Goal: Transaction & Acquisition: Obtain resource

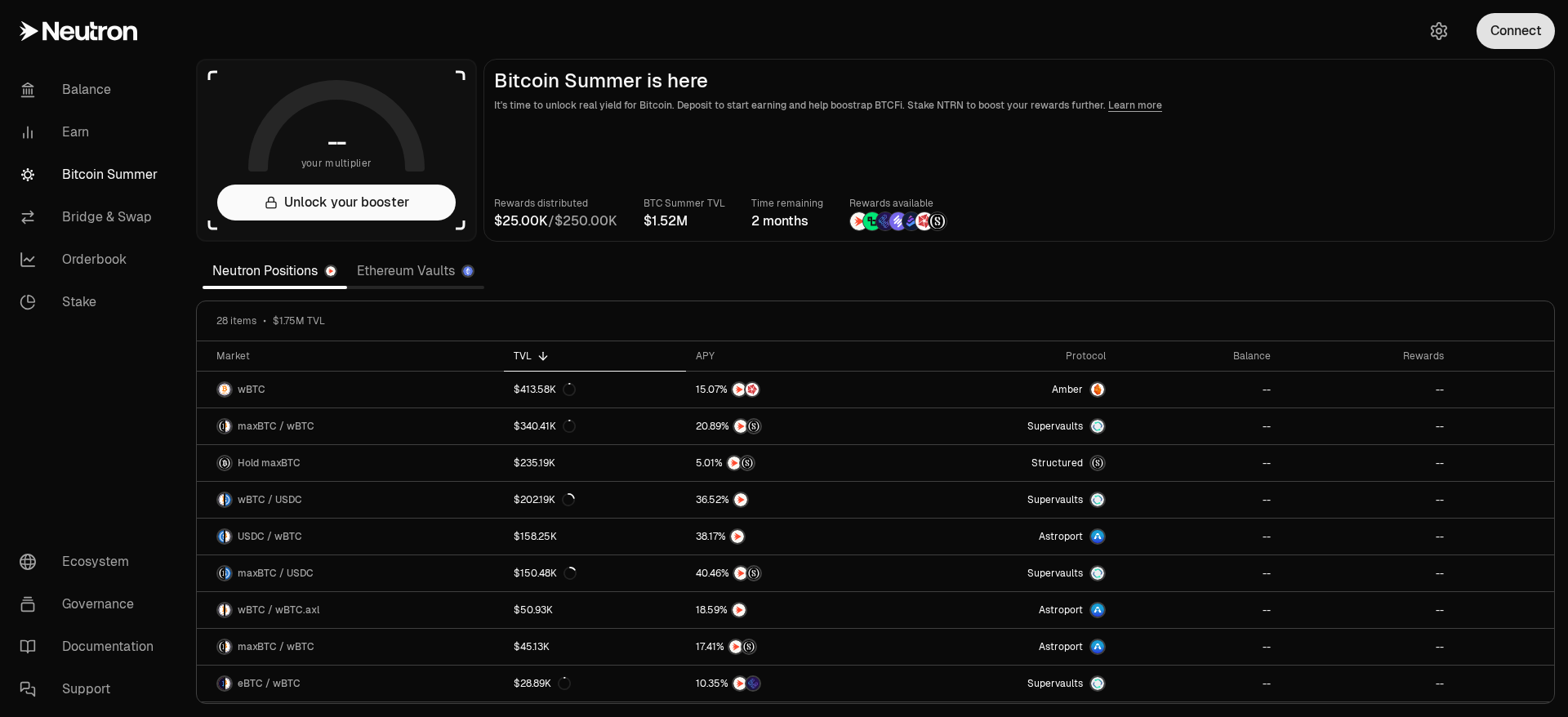
click at [1519, 28] on button "Connect" at bounding box center [1516, 31] width 79 height 36
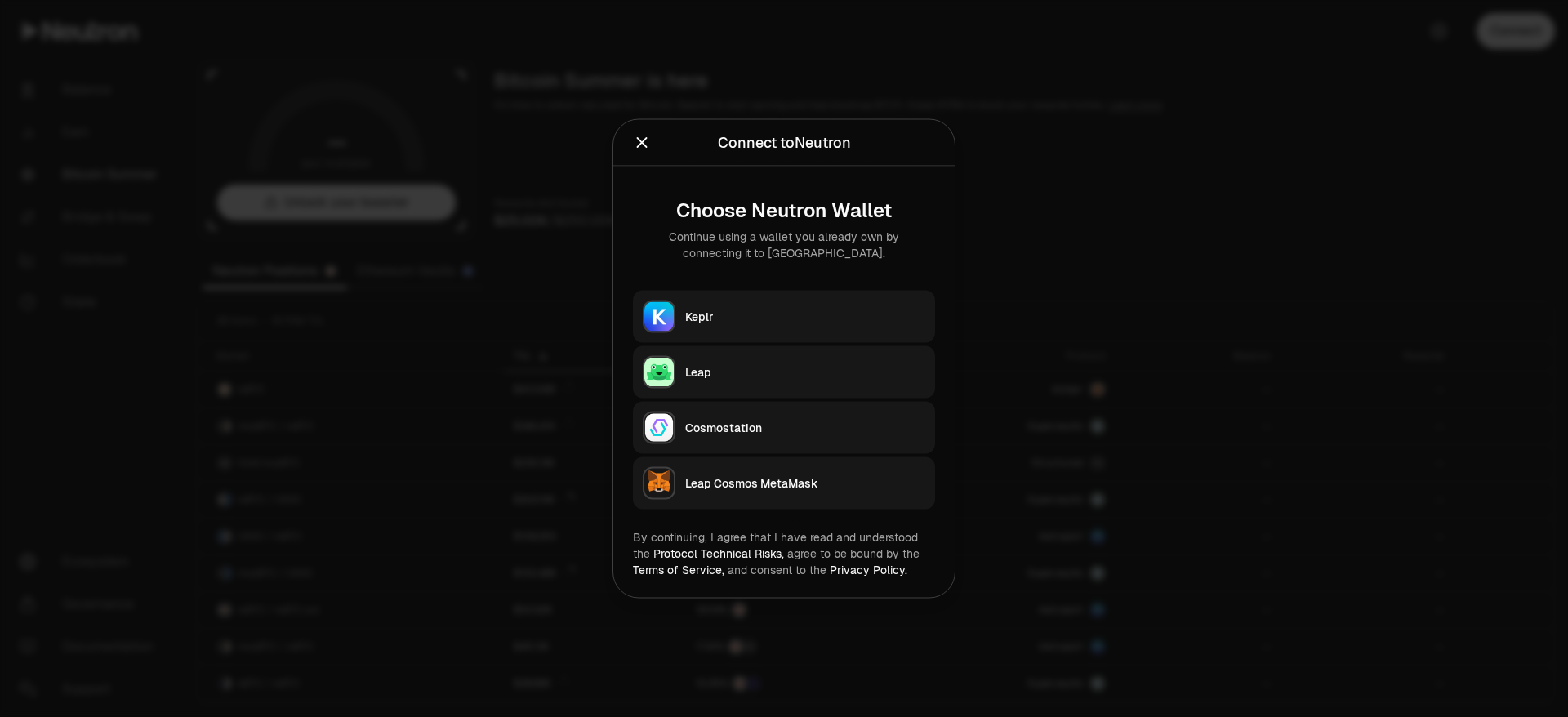
click at [752, 315] on div "Keplr" at bounding box center [805, 316] width 240 height 16
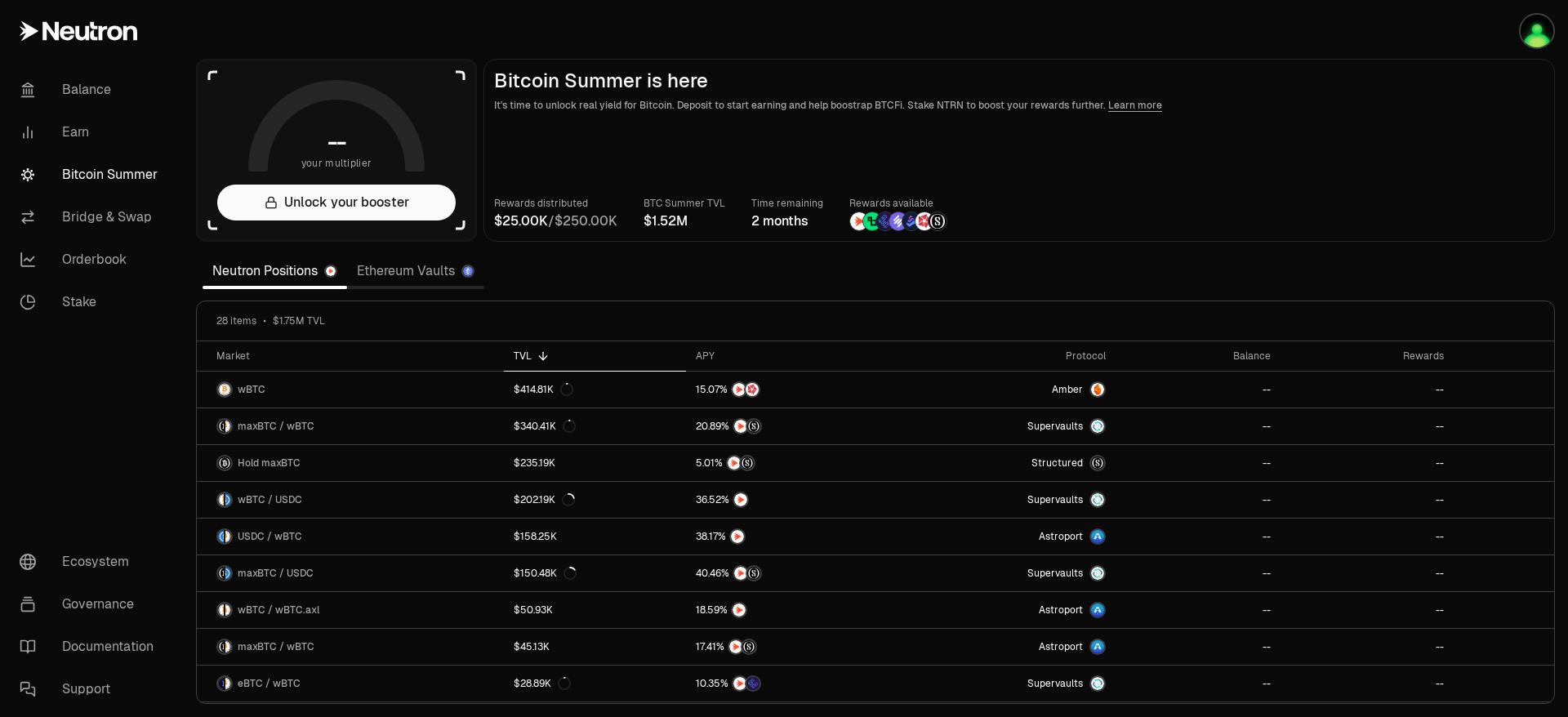
drag, startPoint x: 1373, startPoint y: 81, endPoint x: 1361, endPoint y: 3, distance: 78.9
click at [1372, 82] on h2 "Bitcoin Summer is here" at bounding box center [1019, 80] width 1050 height 23
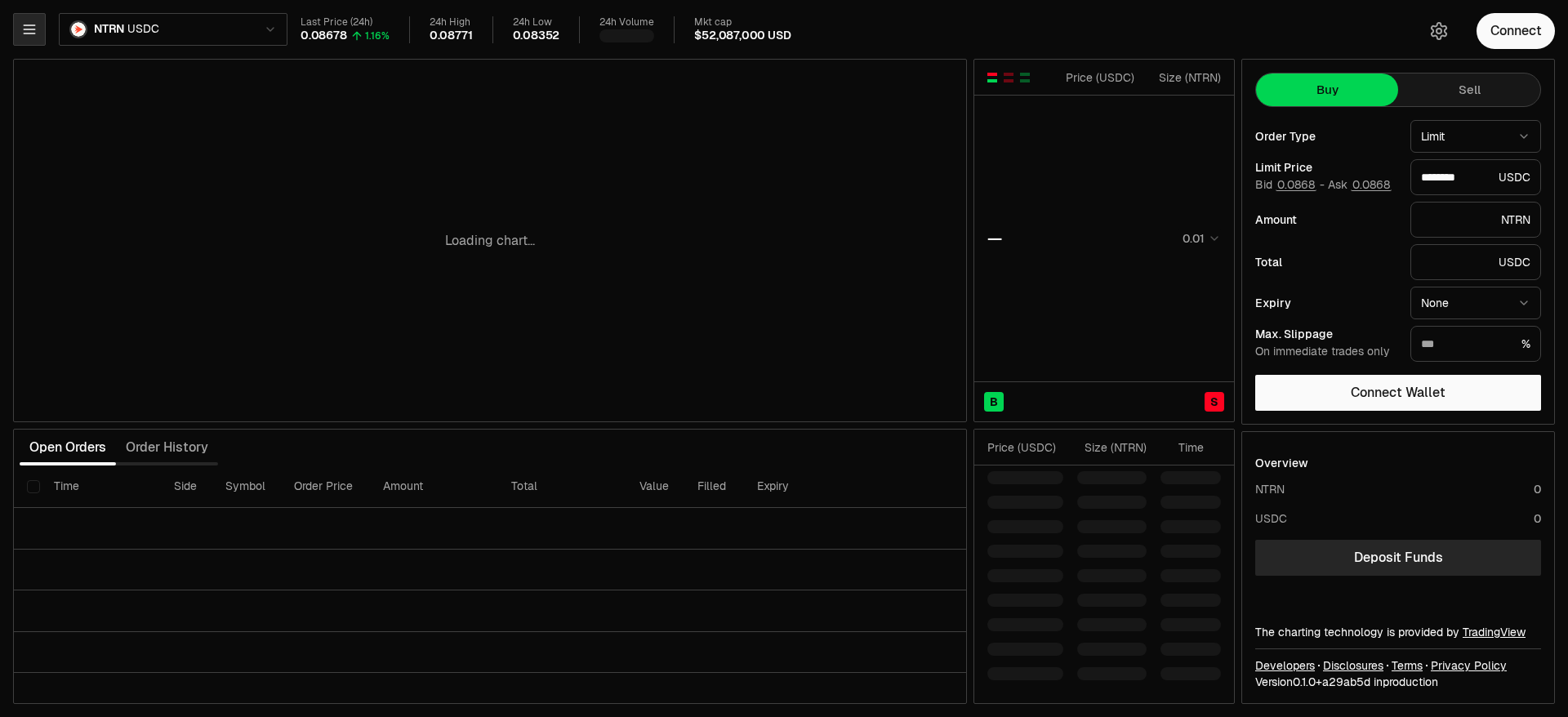
click at [30, 28] on icon "button" at bounding box center [28, 28] width 16 height 16
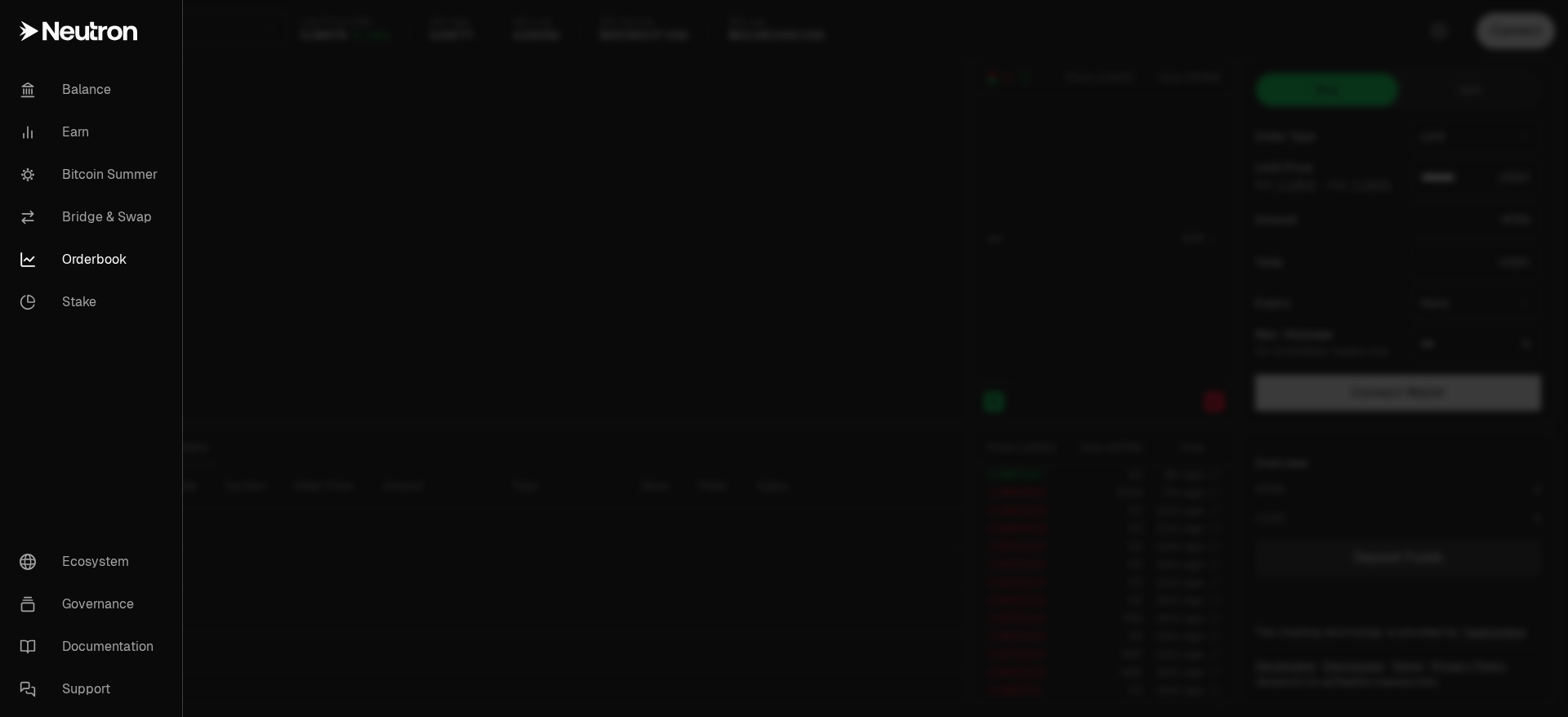
type input "********"
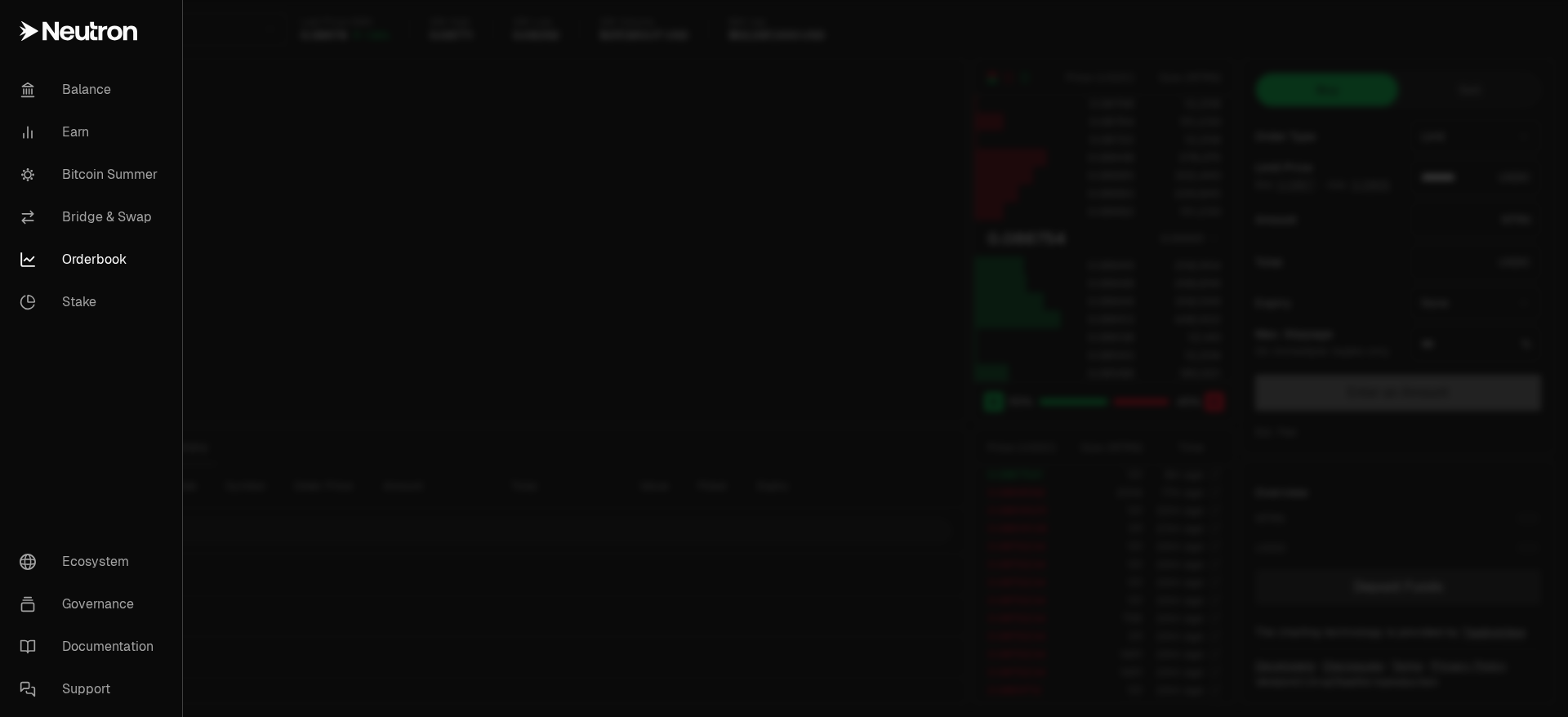
click at [633, 66] on div at bounding box center [784, 358] width 1568 height 717
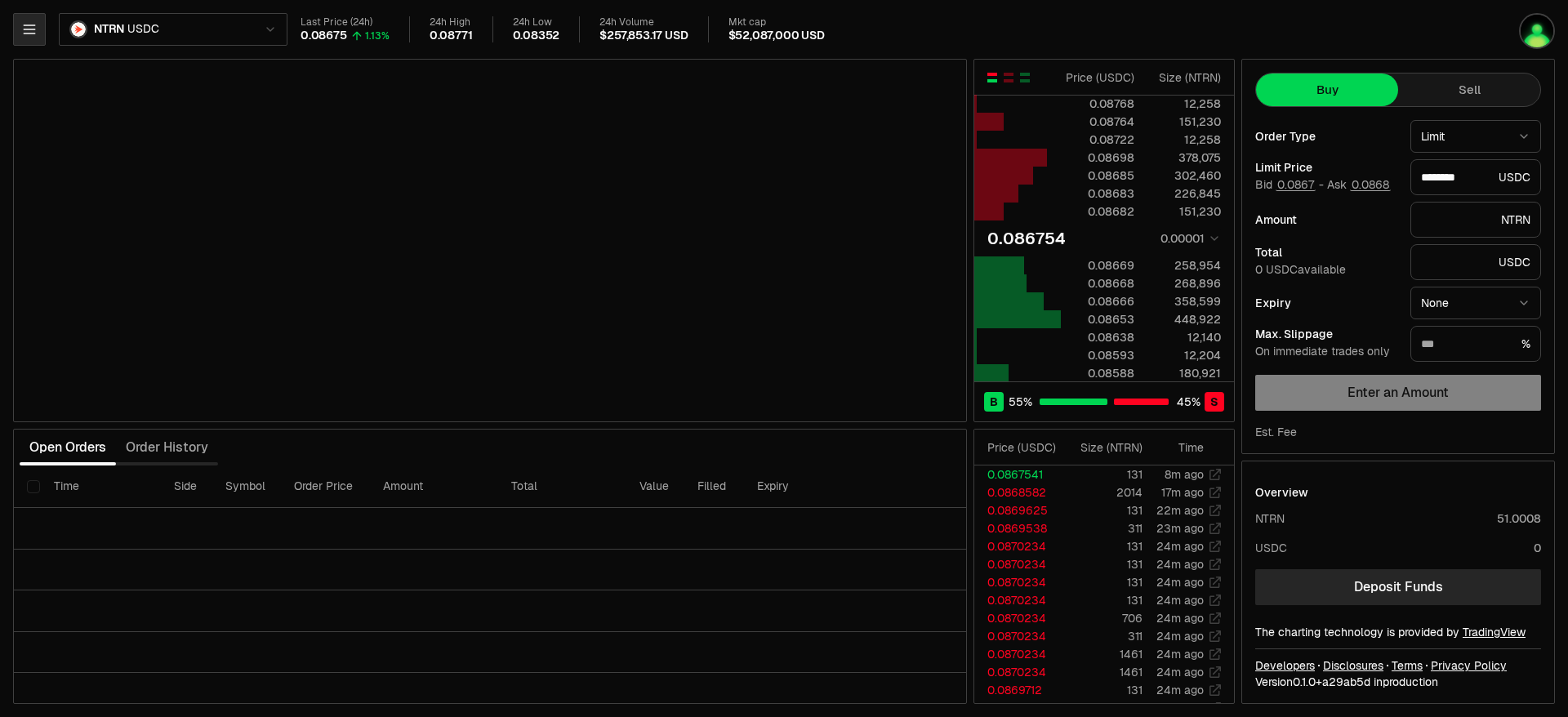
click at [20, 23] on button "button" at bounding box center [29, 29] width 33 height 33
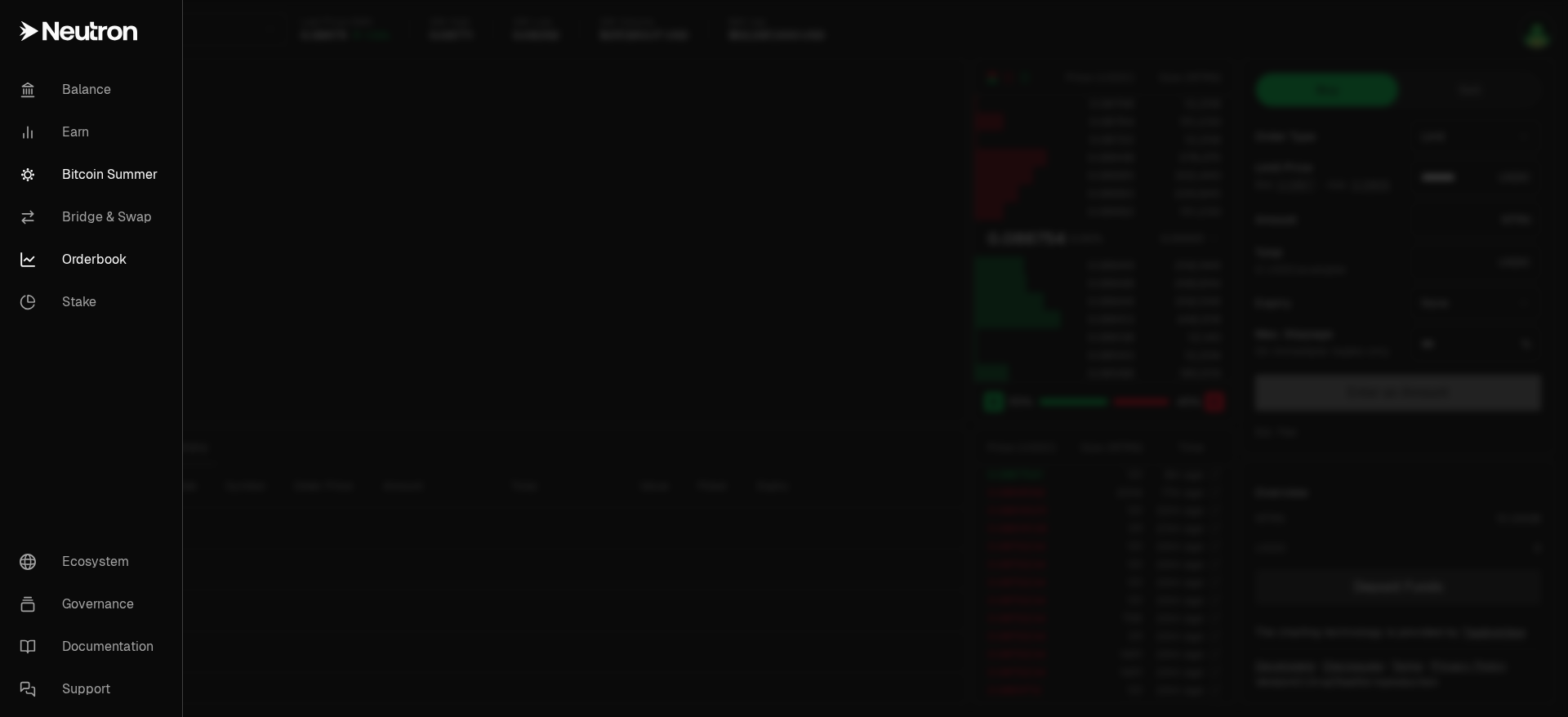
click at [84, 163] on link "Bitcoin Summer" at bounding box center [91, 174] width 169 height 43
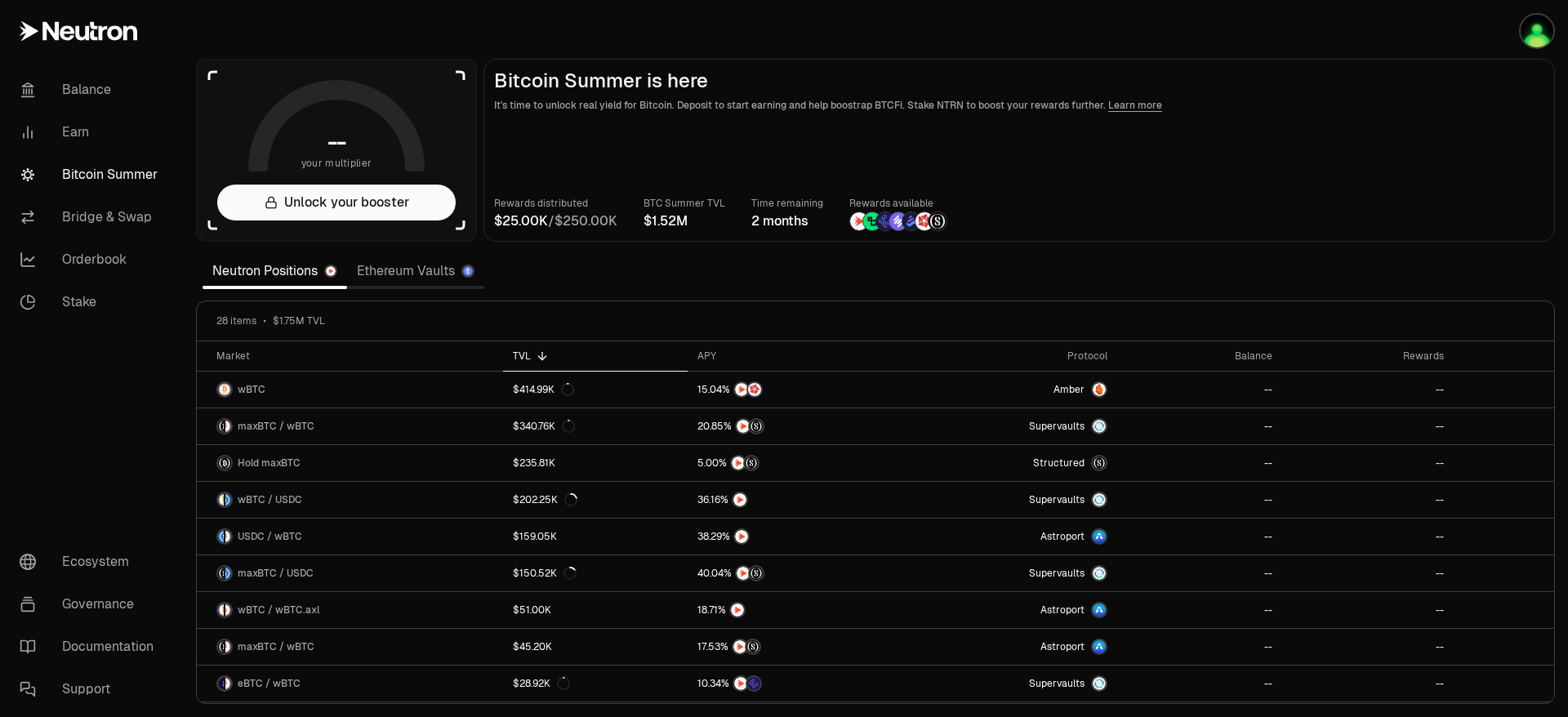
click at [411, 275] on link "Ethereum Vaults" at bounding box center [416, 271] width 137 height 33
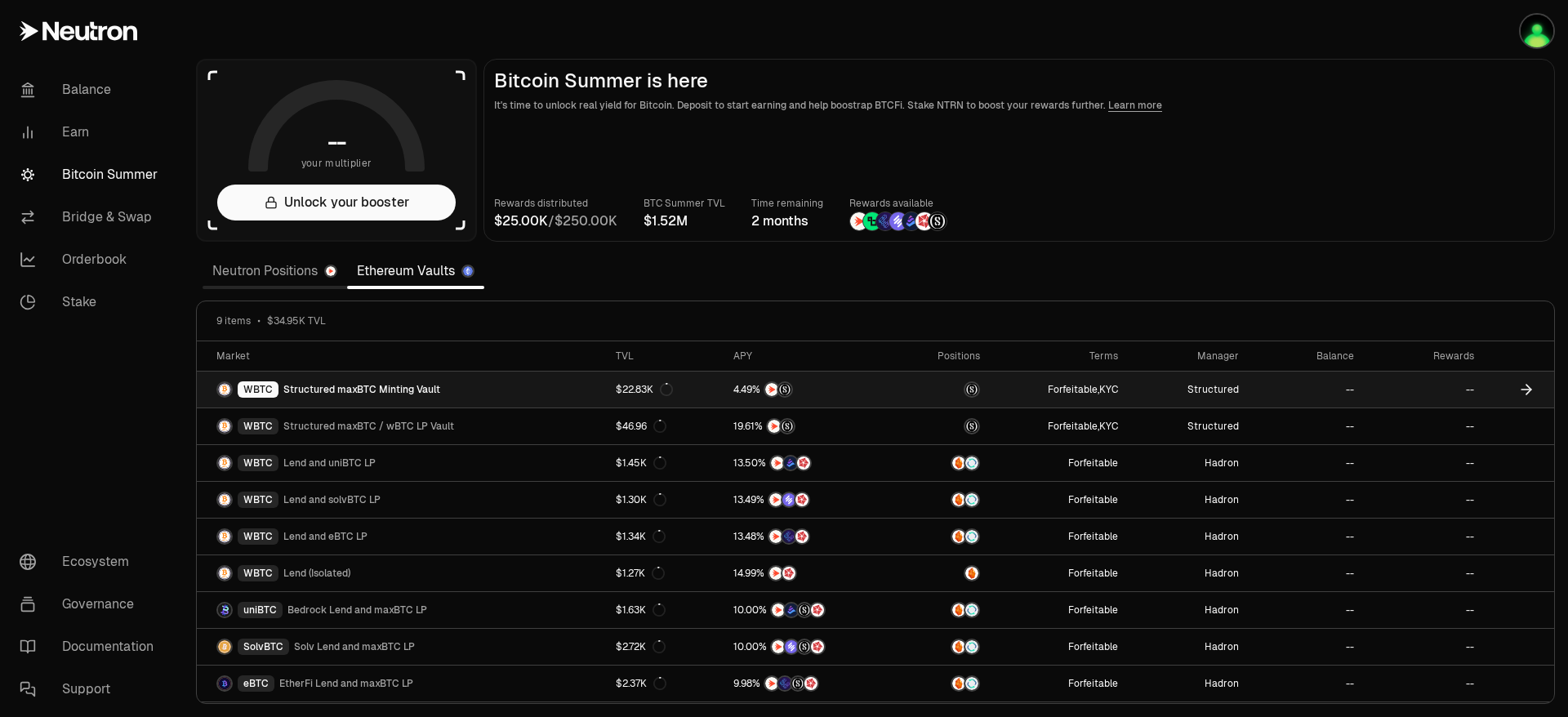
click at [566, 385] on link "WBTC Structured maxBTC Minting Vault" at bounding box center [401, 389] width 409 height 36
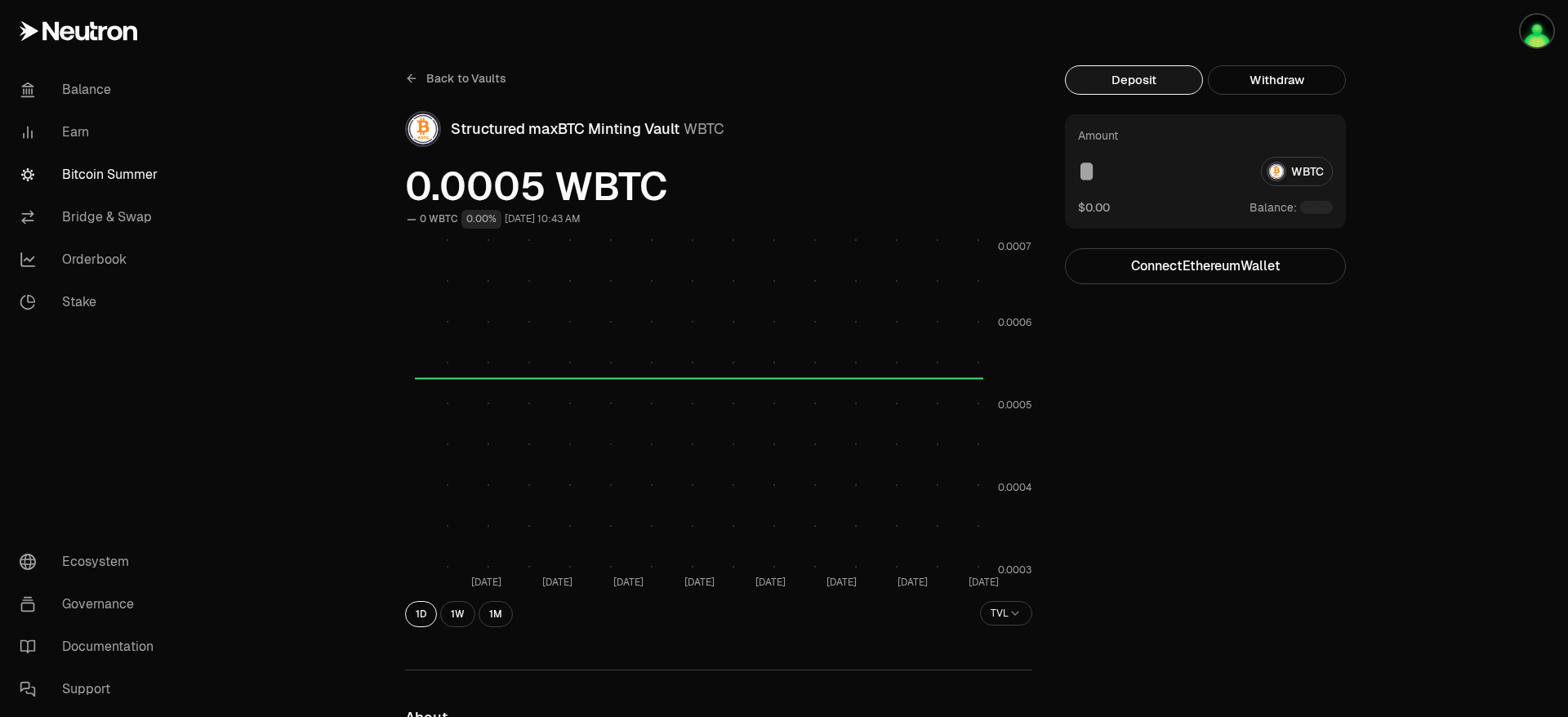
click at [426, 80] on link "Back to Vaults" at bounding box center [455, 78] width 101 height 26
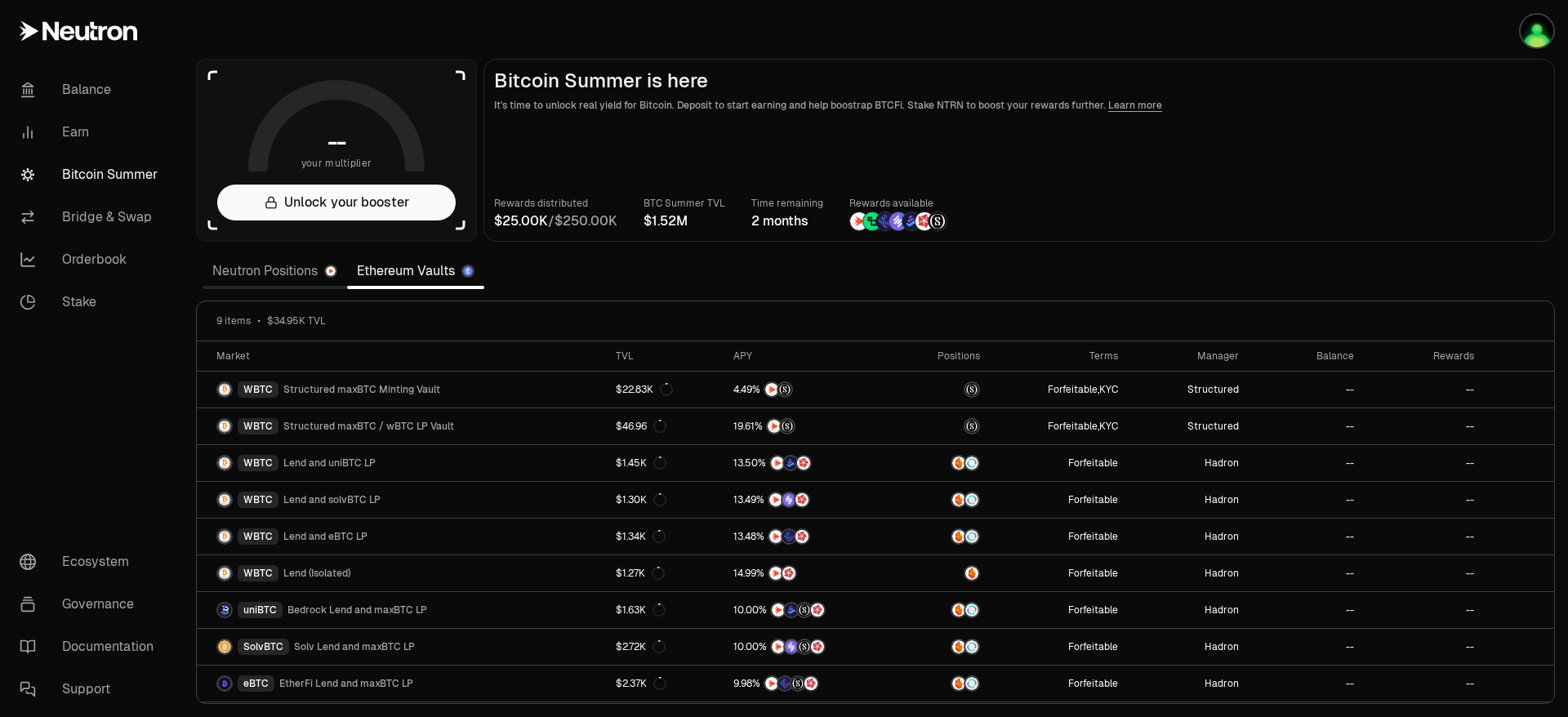
click at [273, 264] on link "Neutron Positions" at bounding box center [275, 271] width 144 height 33
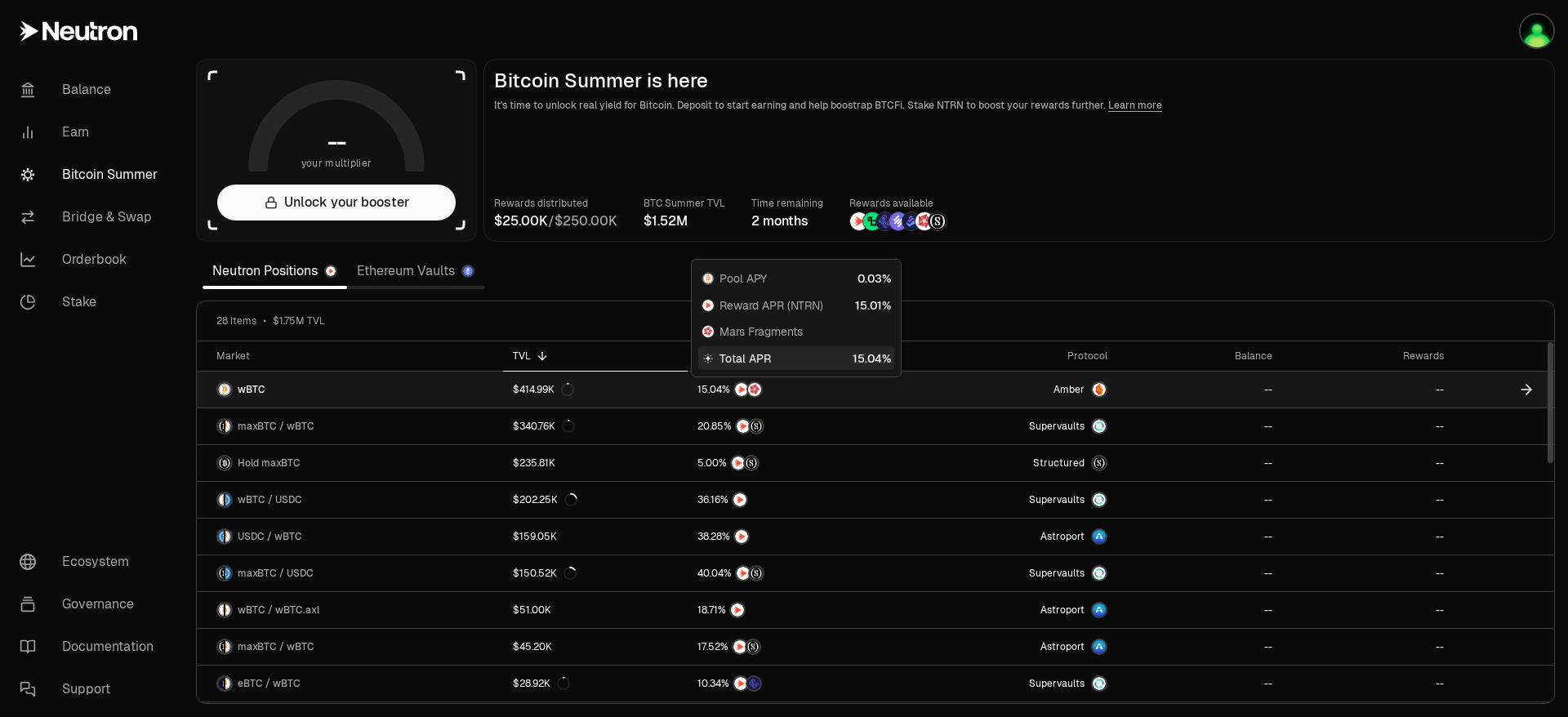
click at [673, 396] on link "$414.99K" at bounding box center [595, 389] width 184 height 36
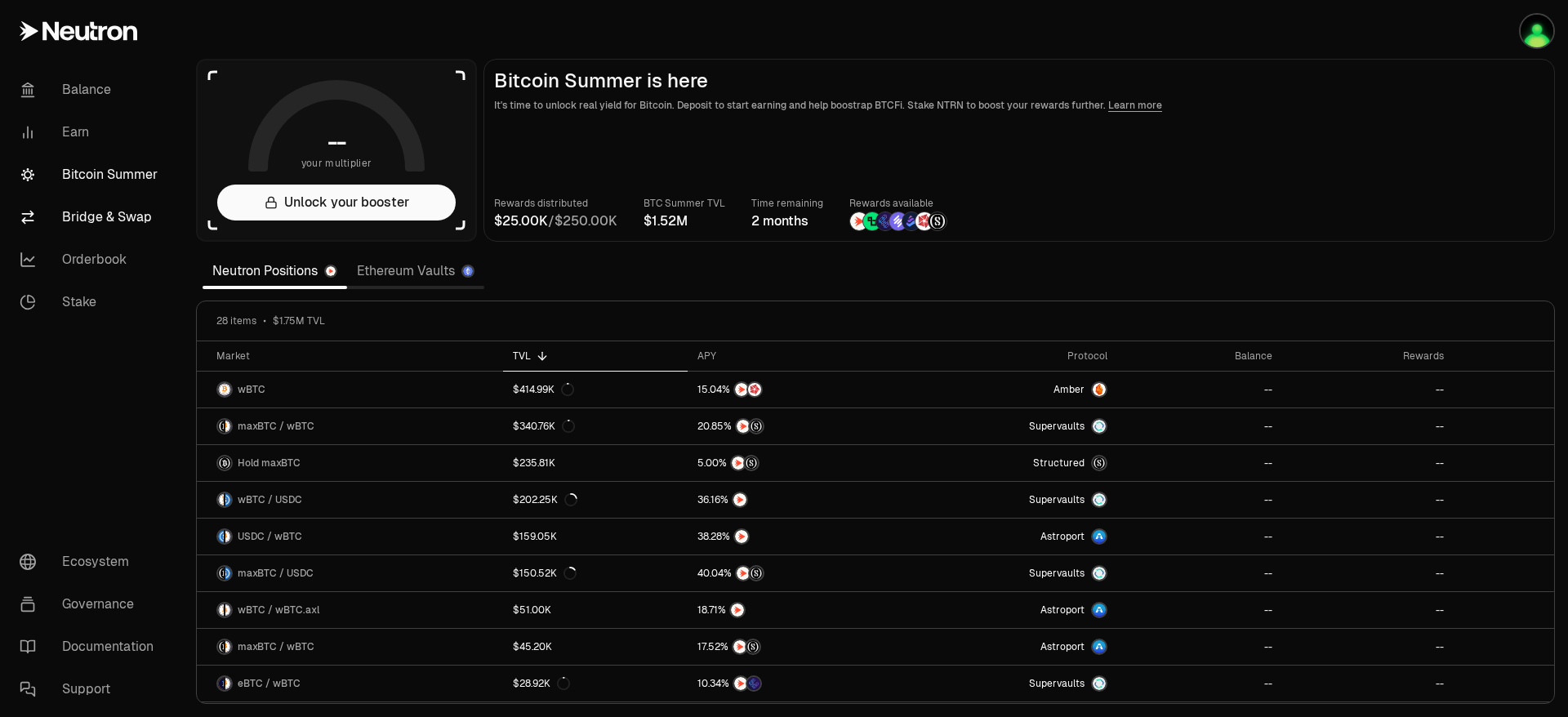
click at [105, 210] on link "Bridge & Swap" at bounding box center [91, 217] width 170 height 43
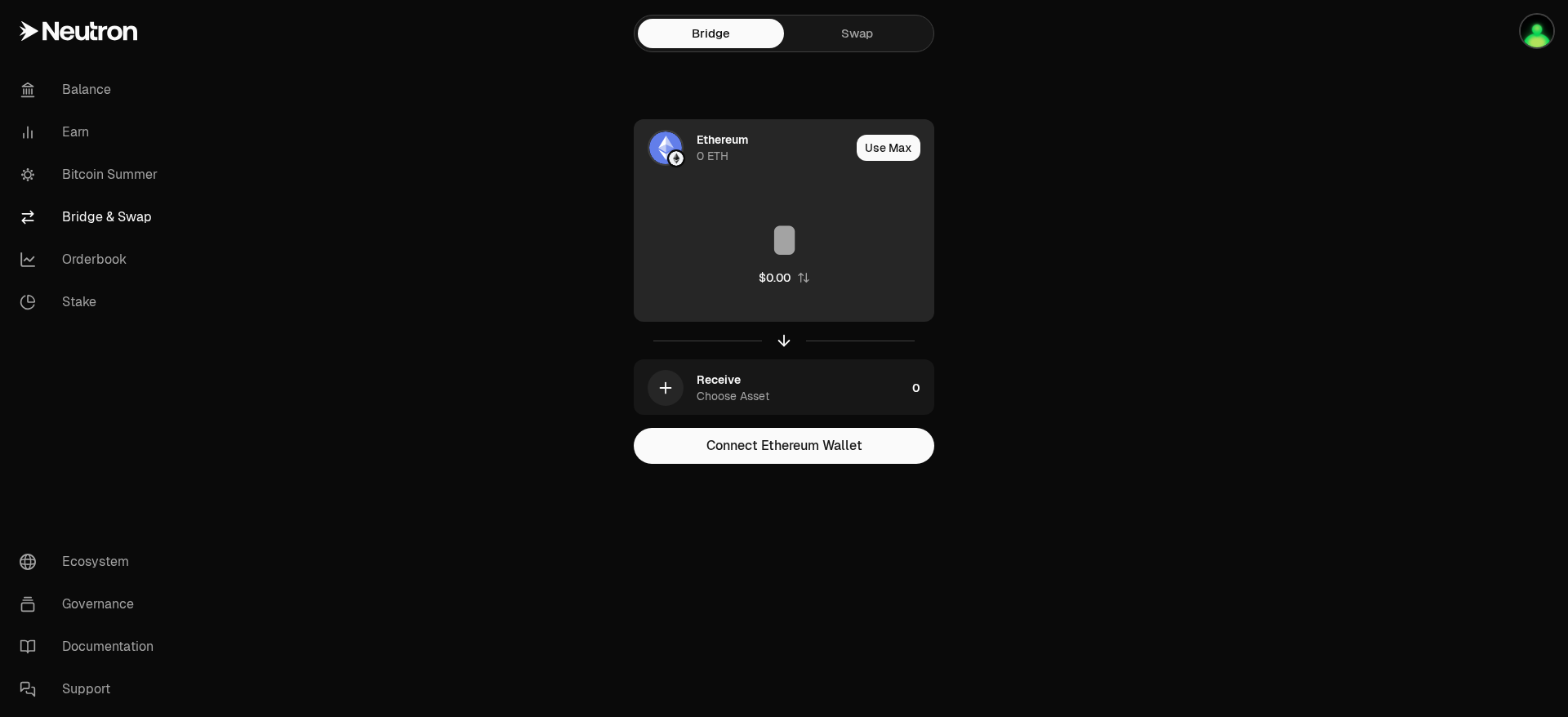
click at [710, 148] on div "0 ETH" at bounding box center [712, 155] width 32 height 16
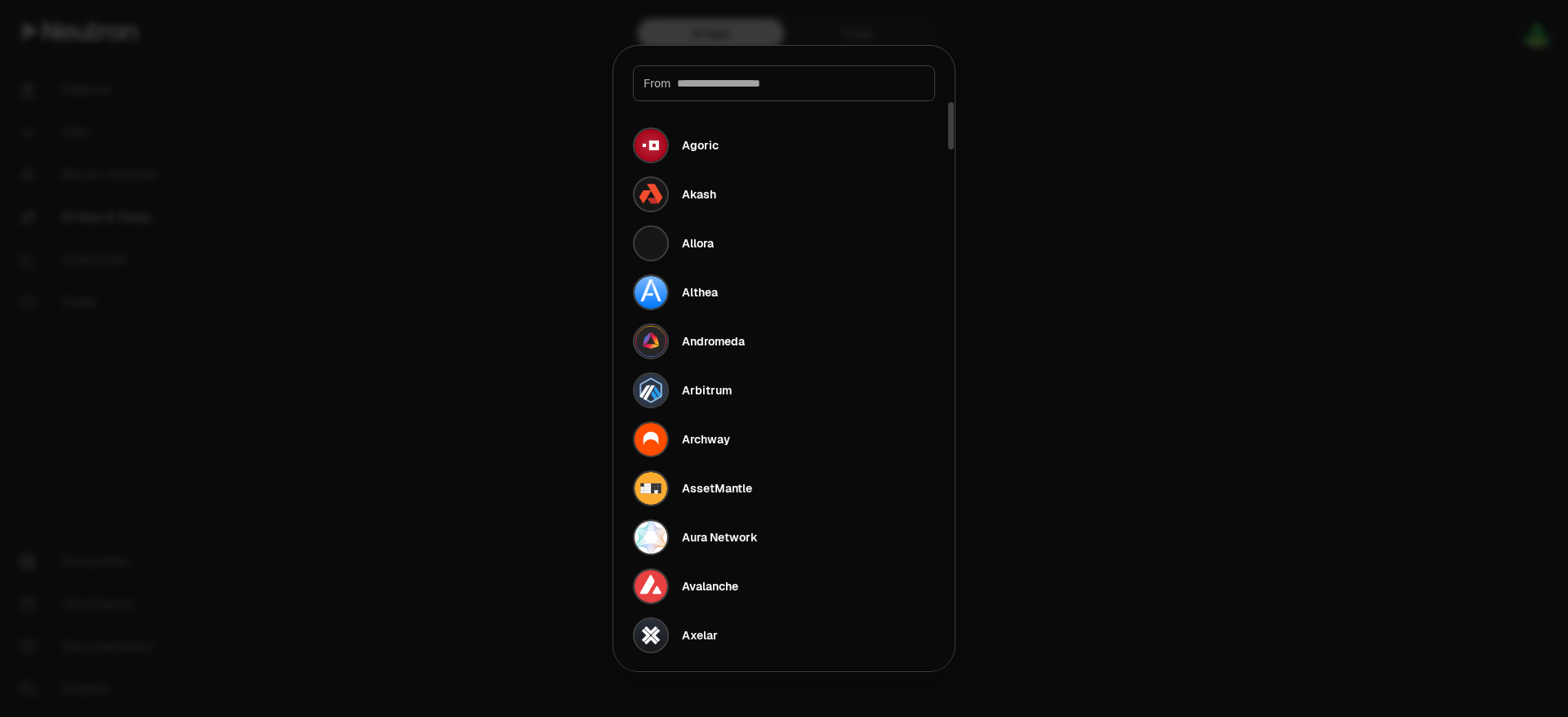
click at [1203, 180] on div at bounding box center [784, 358] width 1568 height 717
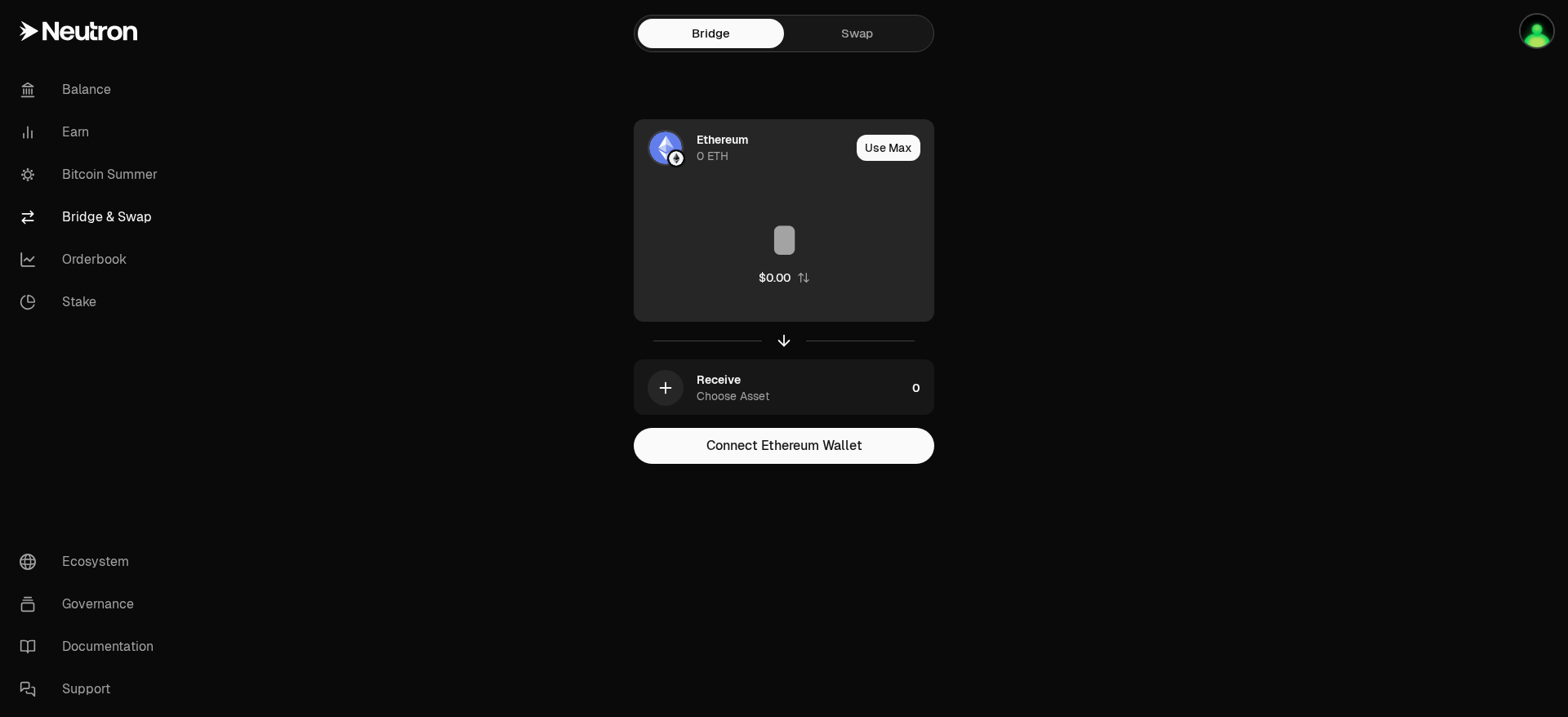
click at [702, 145] on div "Ethereum" at bounding box center [722, 139] width 51 height 16
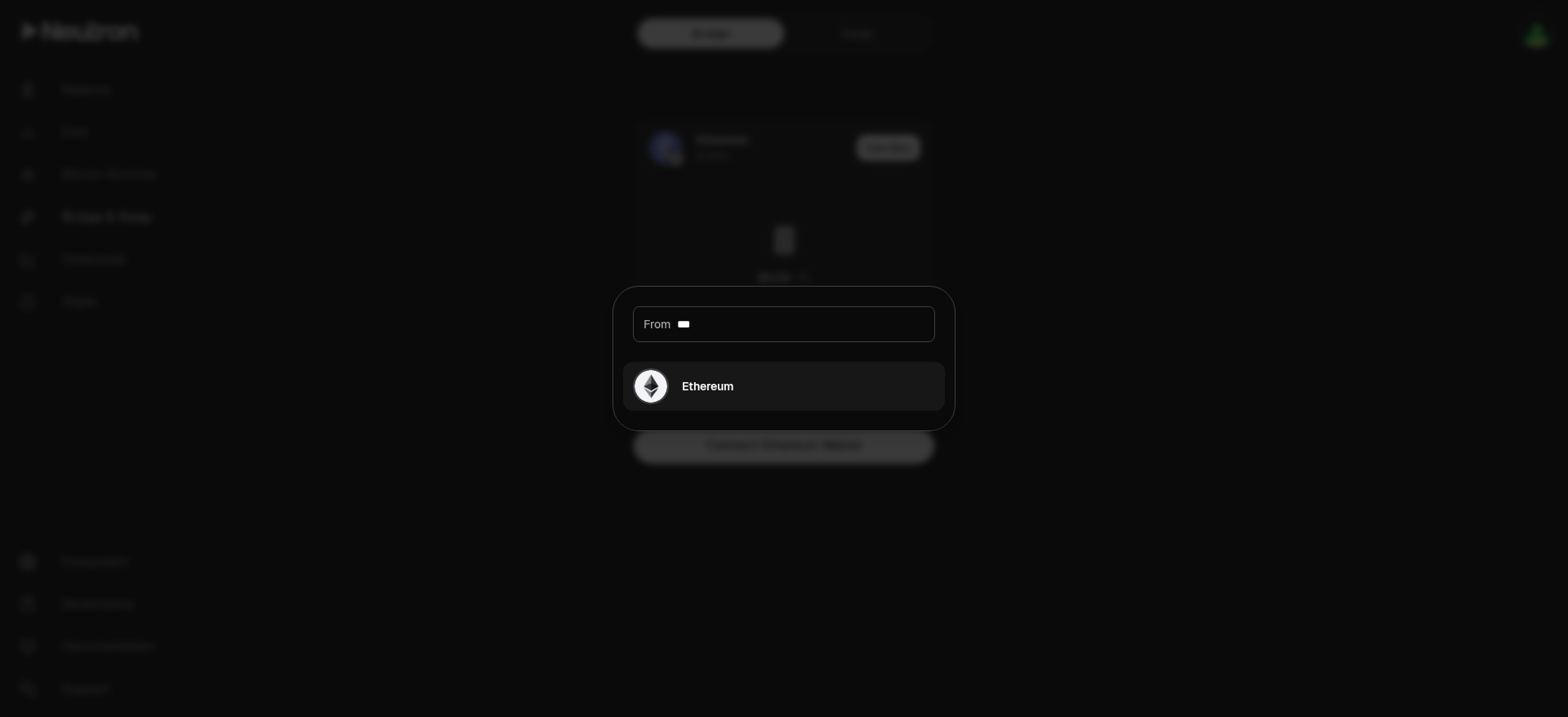
type input "***"
click at [729, 383] on div "Ethereum" at bounding box center [707, 385] width 51 height 16
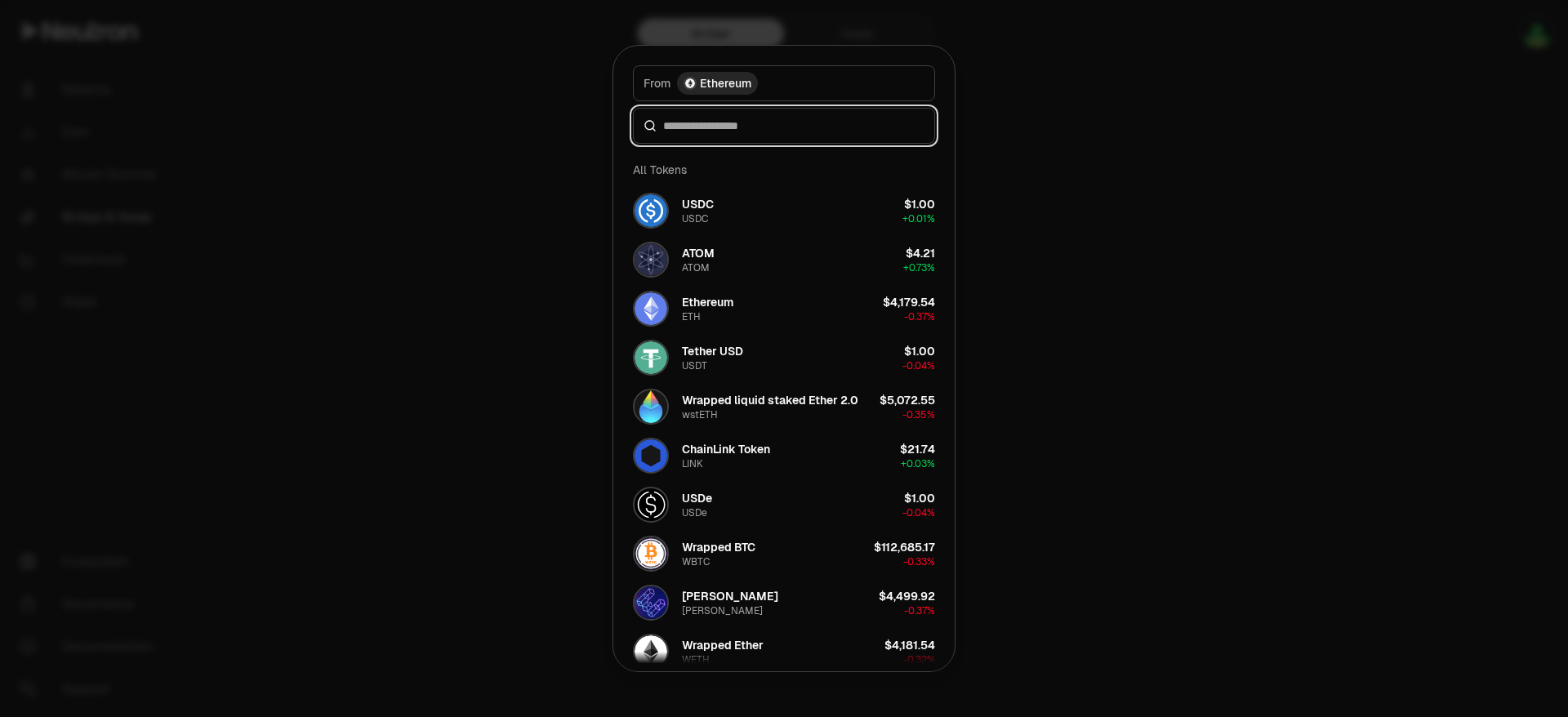
click at [701, 127] on input at bounding box center [794, 125] width 261 height 16
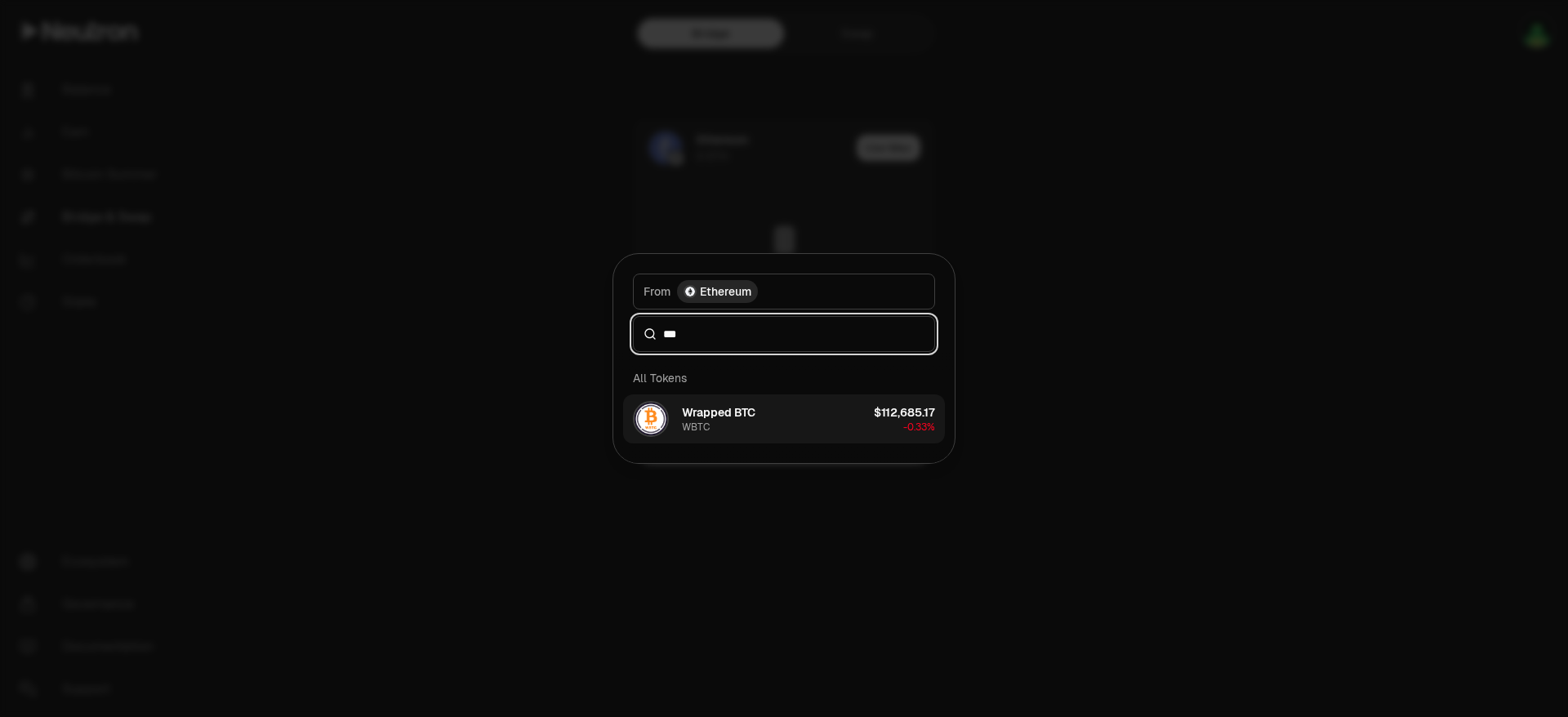
type input "***"
click at [763, 426] on button "Wrapped BTC WBTC $112,685.17 -0.33%" at bounding box center [784, 419] width 322 height 49
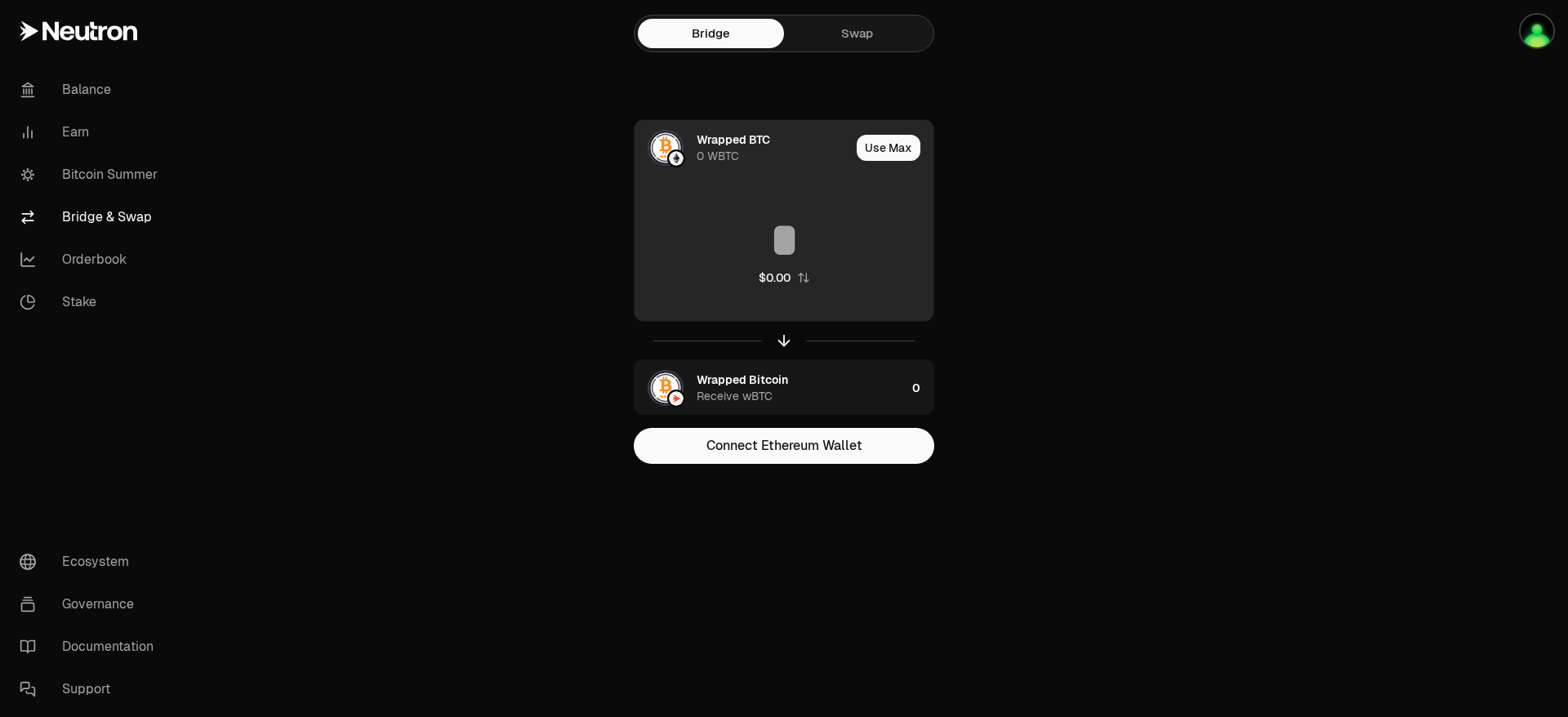
click at [778, 240] on input at bounding box center [784, 240] width 299 height 49
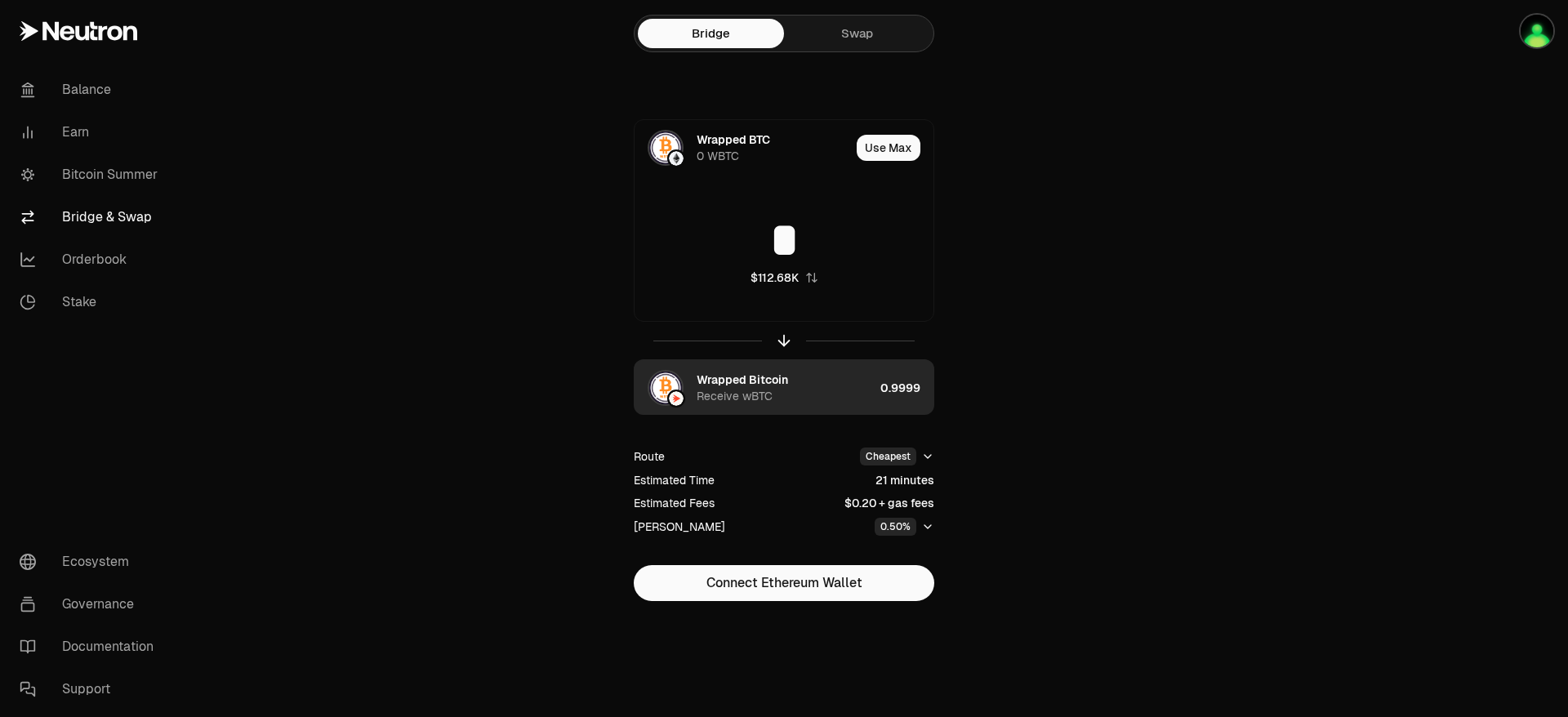
type input "*"
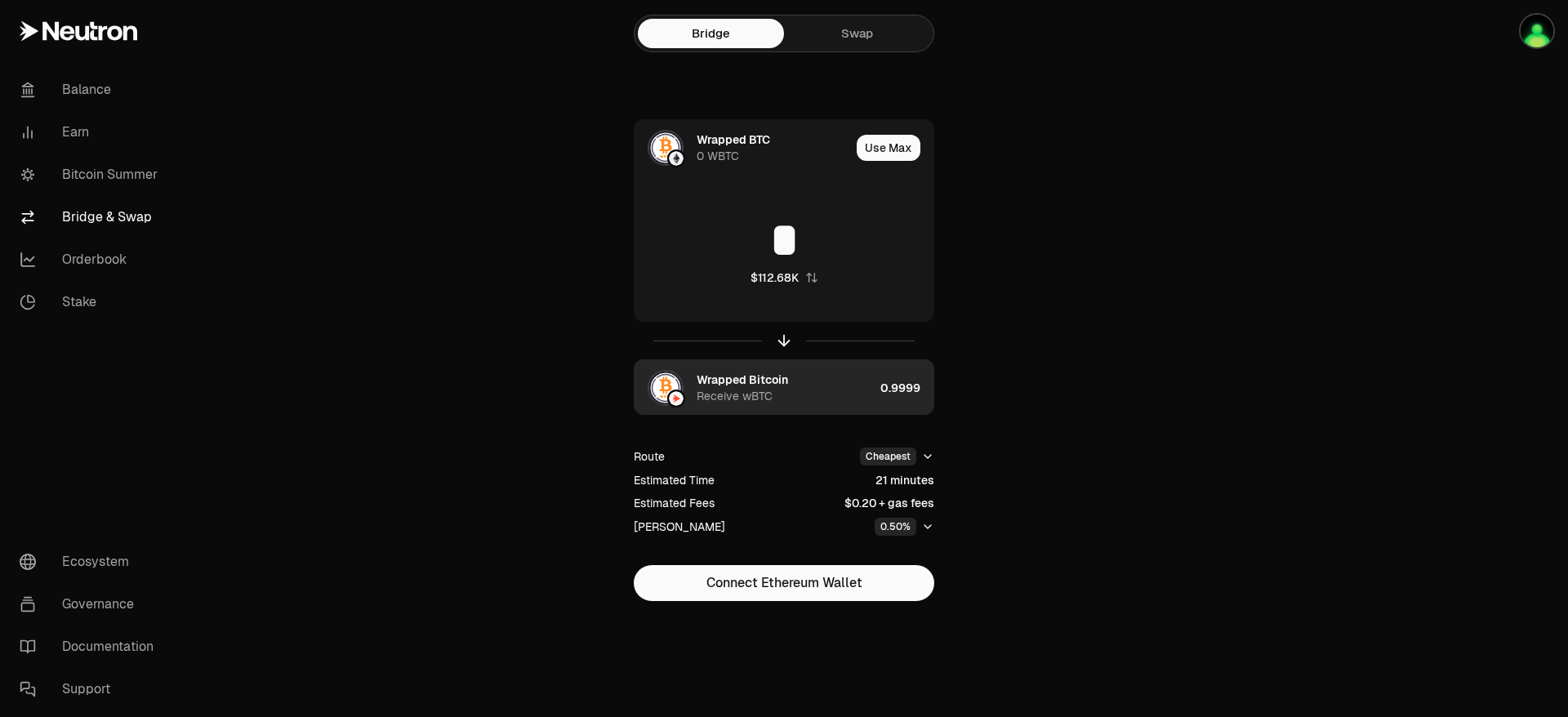
click at [784, 379] on div "Wrapped Bitcoin" at bounding box center [742, 379] width 91 height 16
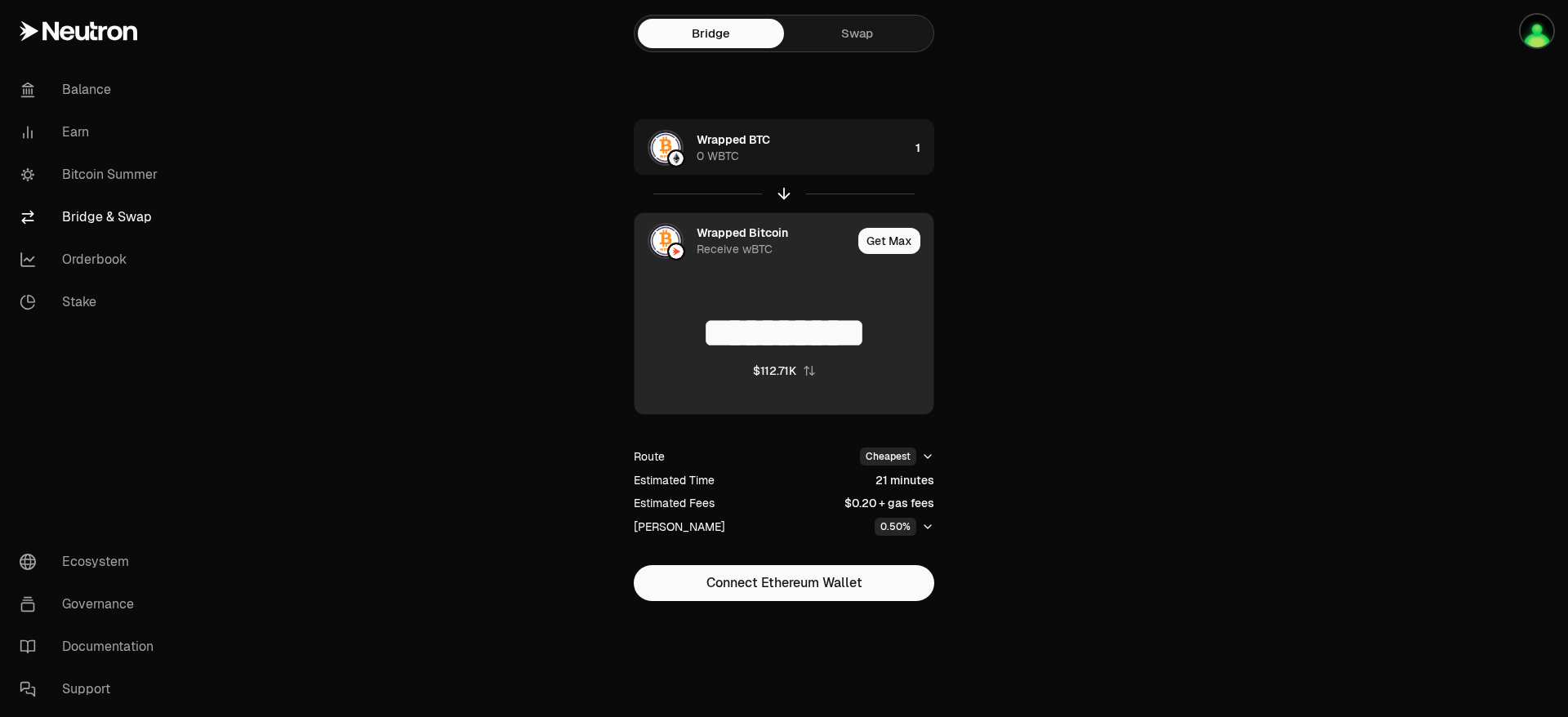
click at [729, 237] on div "Wrapped Bitcoin" at bounding box center [742, 232] width 91 height 16
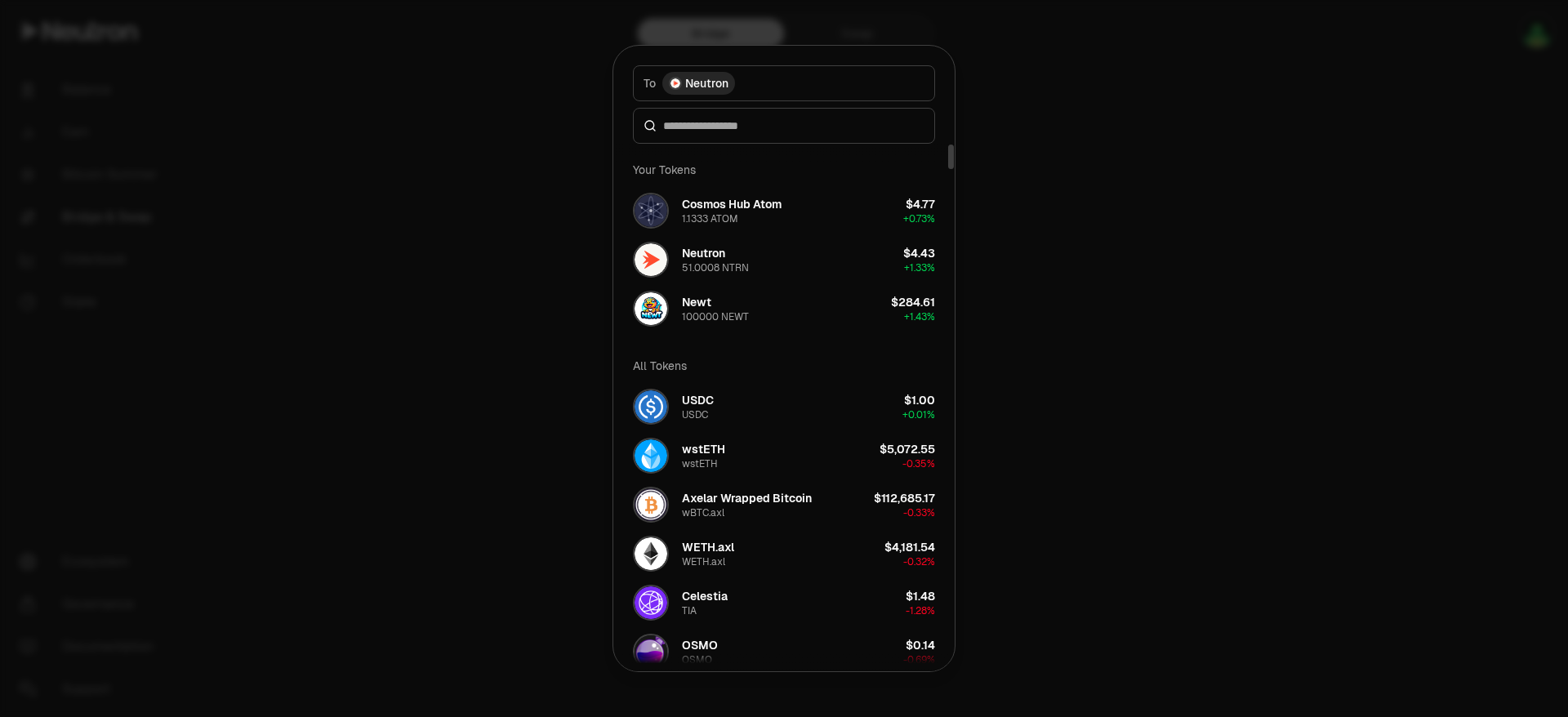
click at [718, 134] on div at bounding box center [784, 126] width 303 height 36
click at [763, 127] on input at bounding box center [794, 125] width 261 height 16
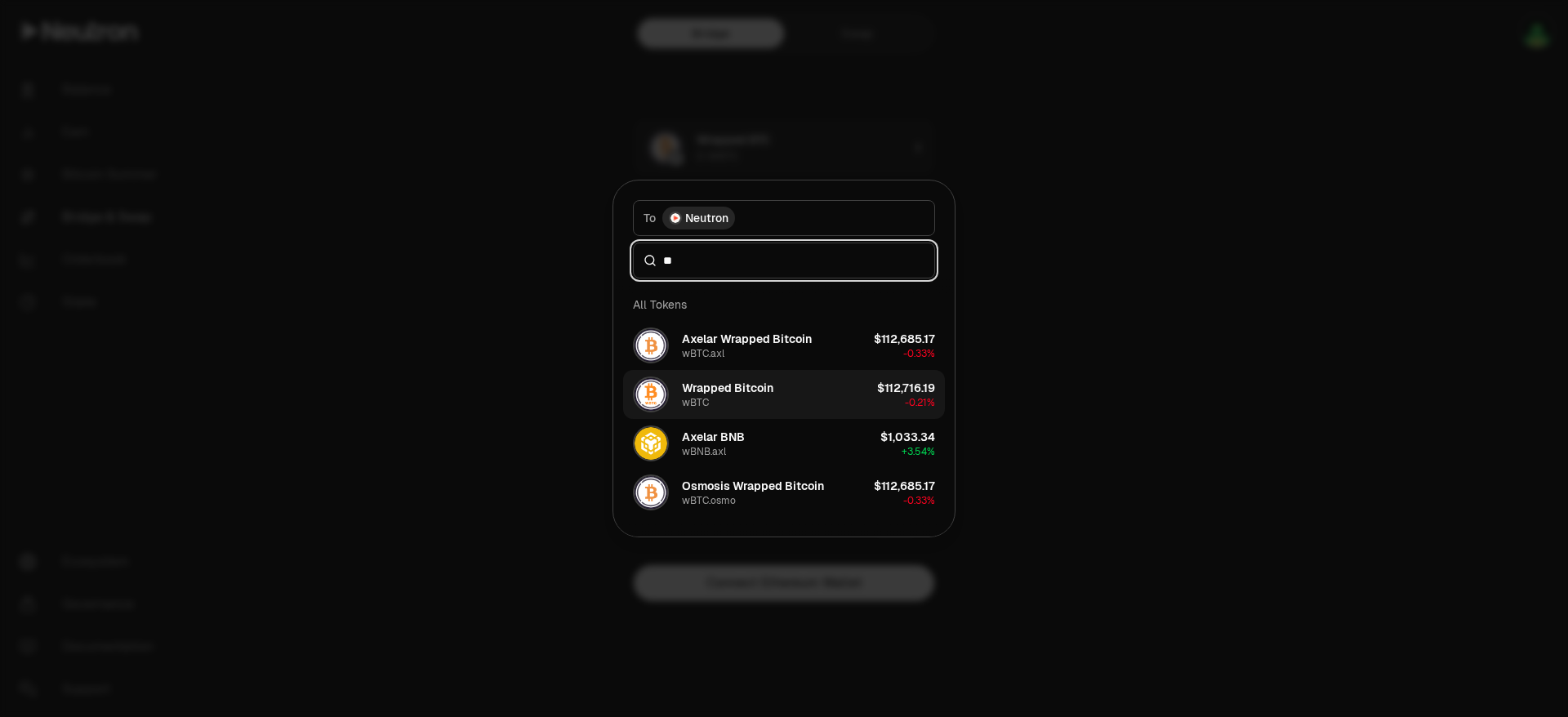
type input "**"
click at [740, 391] on div "Wrapped Bitcoin" at bounding box center [727, 387] width 91 height 16
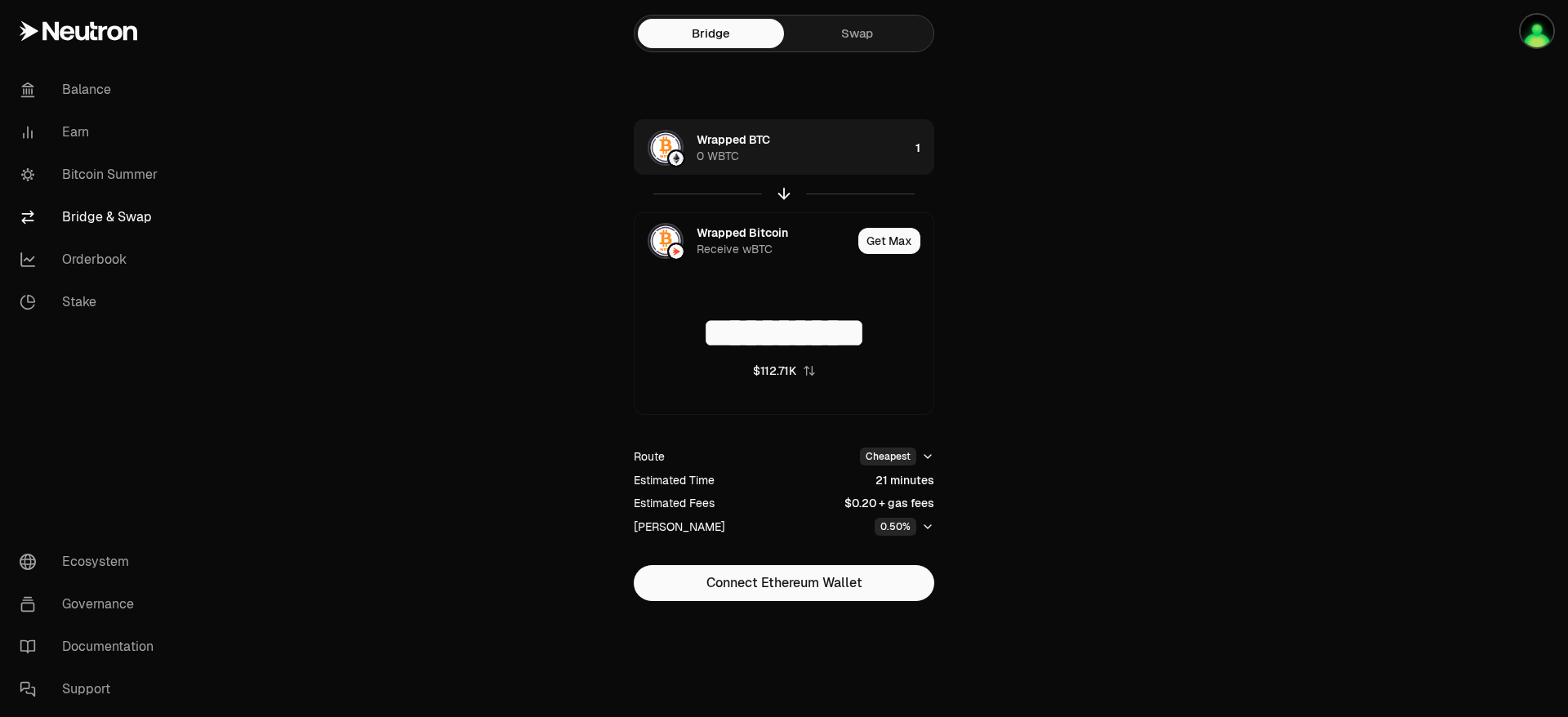
drag, startPoint x: 1072, startPoint y: 443, endPoint x: 995, endPoint y: 424, distance: 79.3
click at [1070, 443] on div "**********" at bounding box center [784, 333] width 588 height 666
